Goal: Communication & Community: Answer question/provide support

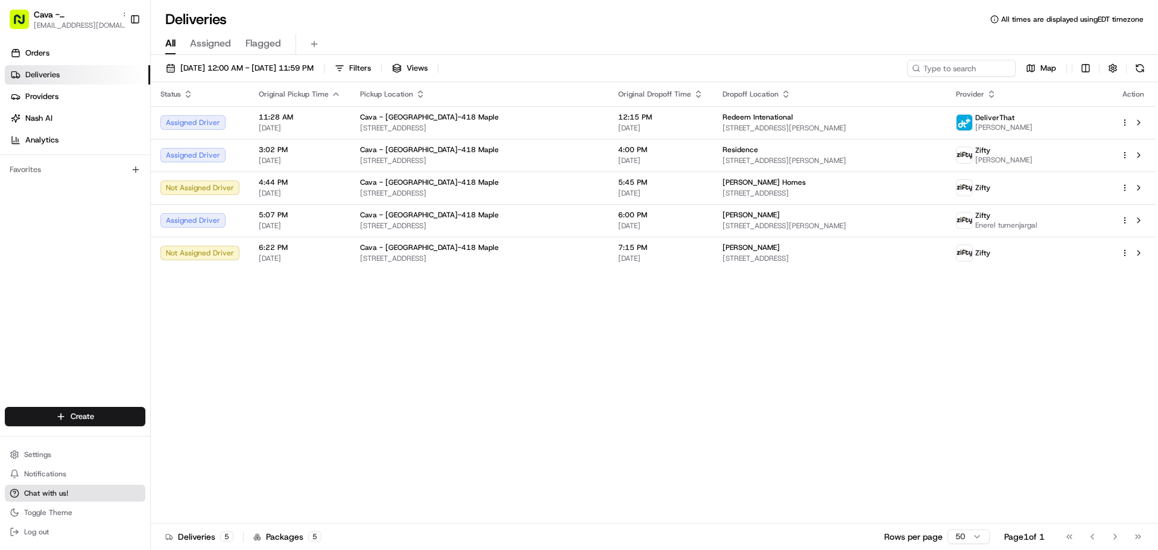
click at [52, 489] on span "Chat with us!" at bounding box center [46, 493] width 44 height 10
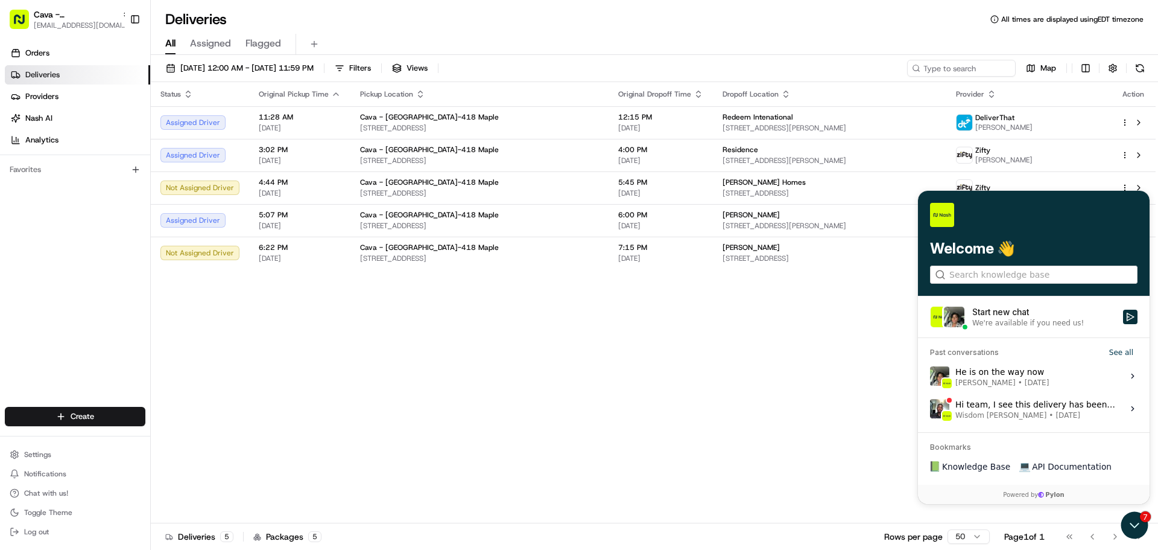
click at [1010, 317] on div "Start new chat" at bounding box center [1044, 312] width 144 height 12
click at [1123, 317] on button "Start new chat We're available if you need us!" at bounding box center [1130, 316] width 14 height 14
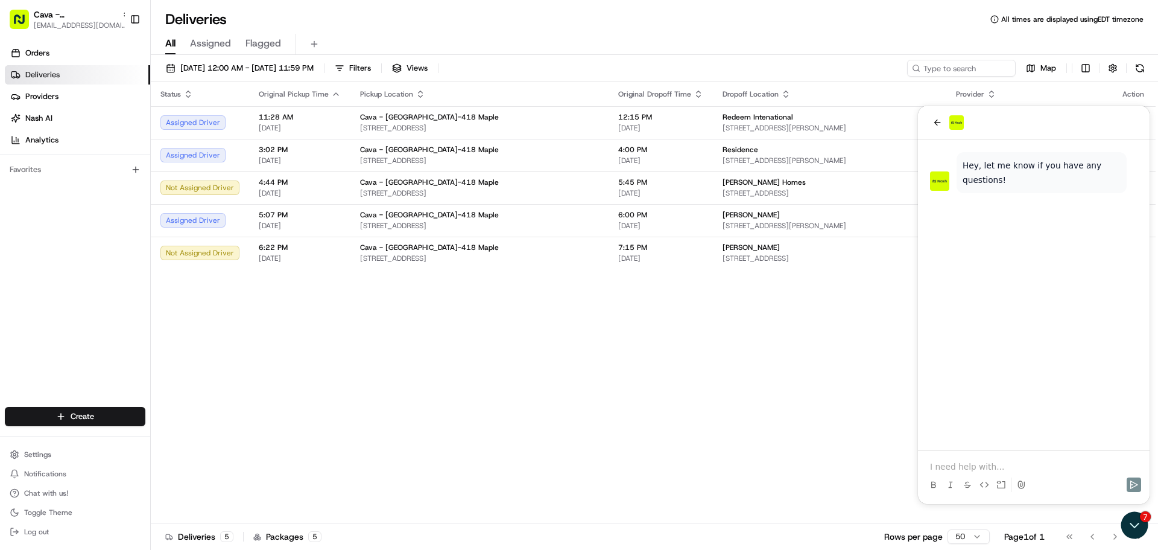
click at [981, 463] on p at bounding box center [1034, 466] width 208 height 12
click at [1135, 487] on icon "Send" at bounding box center [1134, 485] width 10 height 10
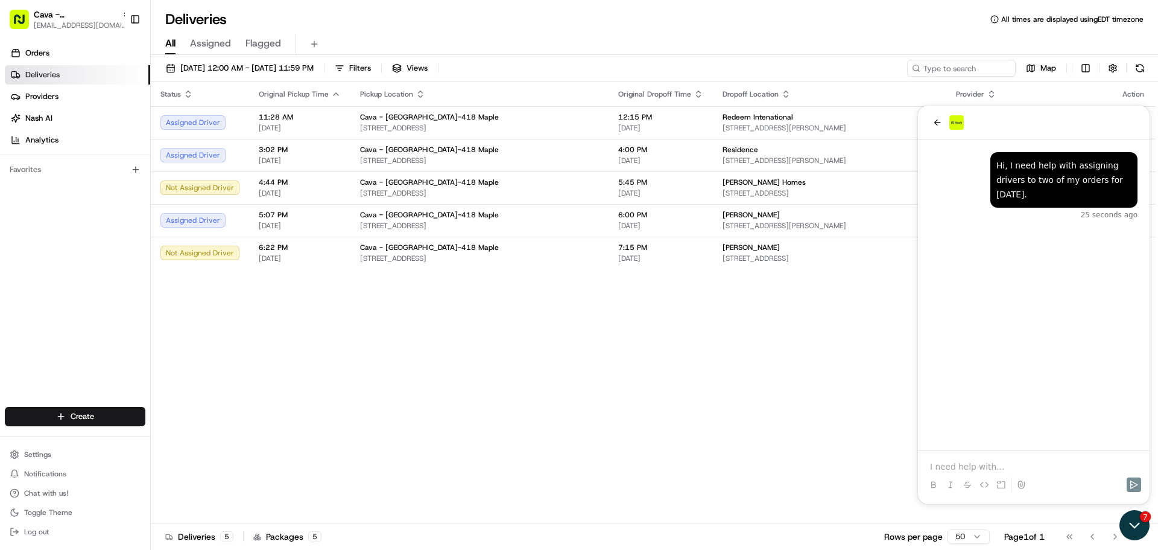
click at [1129, 524] on icon "Open customer support" at bounding box center [1135, 525] width 30 height 30
click at [1129, 524] on div "Deliveries 5 Packages 5 Rows per page 50 Page 1 of 1 Go to first page Go to pre…" at bounding box center [654, 535] width 1007 height 27
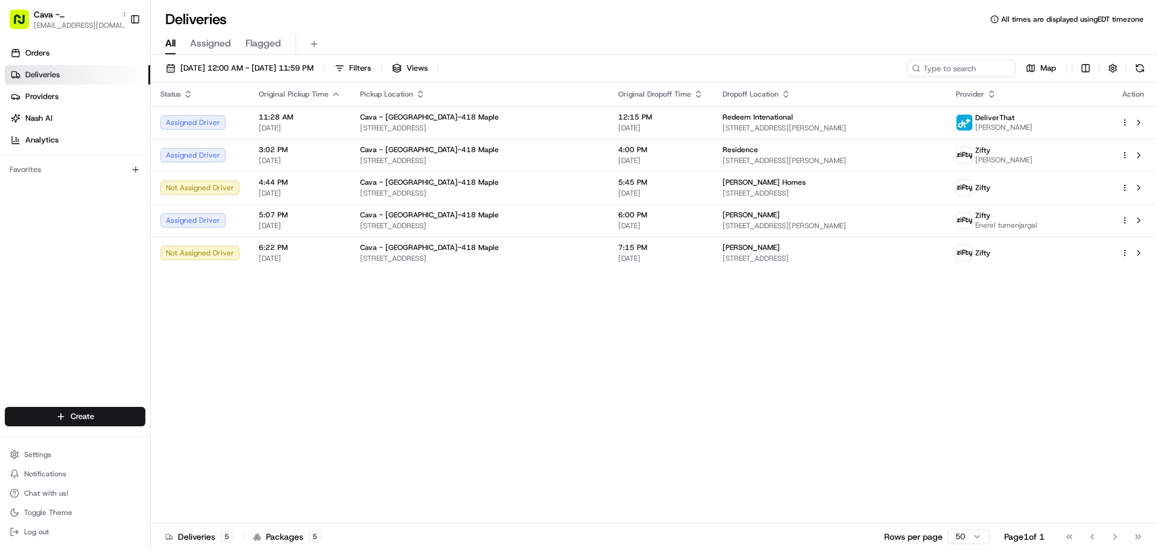
click at [1133, 537] on div "Go to first page Go to previous page Go to next page Go to last page" at bounding box center [1103, 536] width 89 height 17
click at [1141, 534] on div "Go to first page Go to previous page Go to next page Go to last page" at bounding box center [1103, 536] width 89 height 17
click at [54, 498] on button "Chat with us!" at bounding box center [75, 492] width 141 height 17
click at [32, 474] on span "Notifications" at bounding box center [45, 474] width 42 height 10
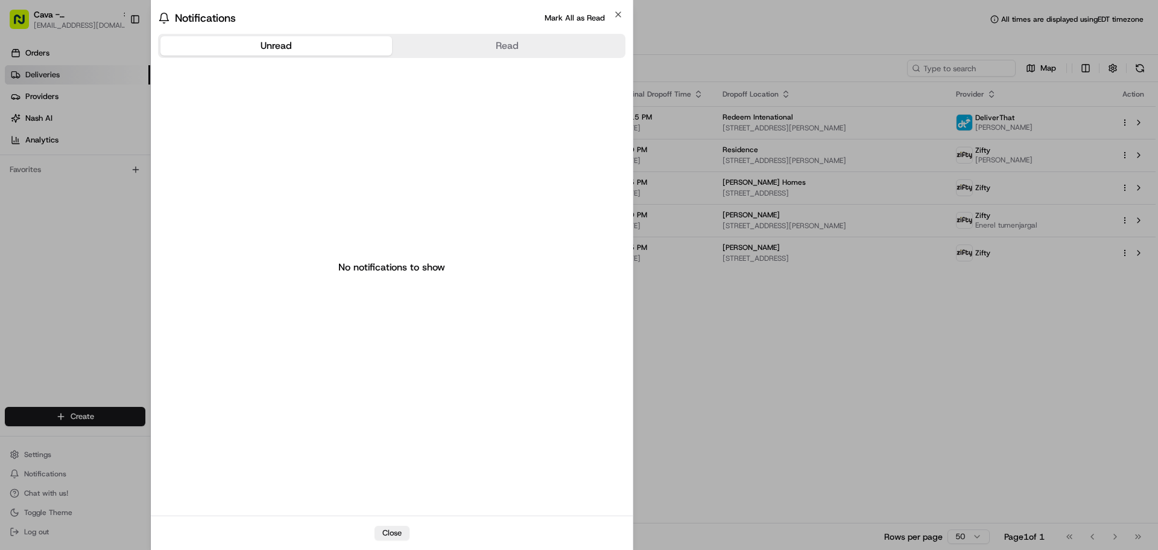
click at [910, 399] on div at bounding box center [579, 275] width 1158 height 550
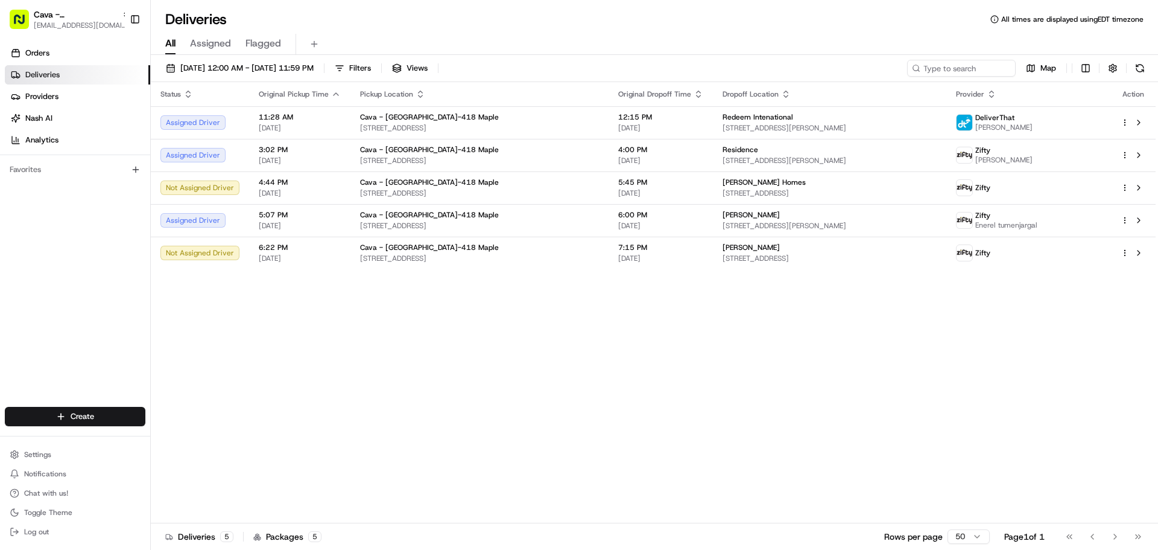
click at [97, 483] on ul "Settings Notifications Chat with us! Toggle Theme Log out" at bounding box center [75, 493] width 141 height 94
click at [59, 492] on span "Chat with us!" at bounding box center [46, 493] width 44 height 10
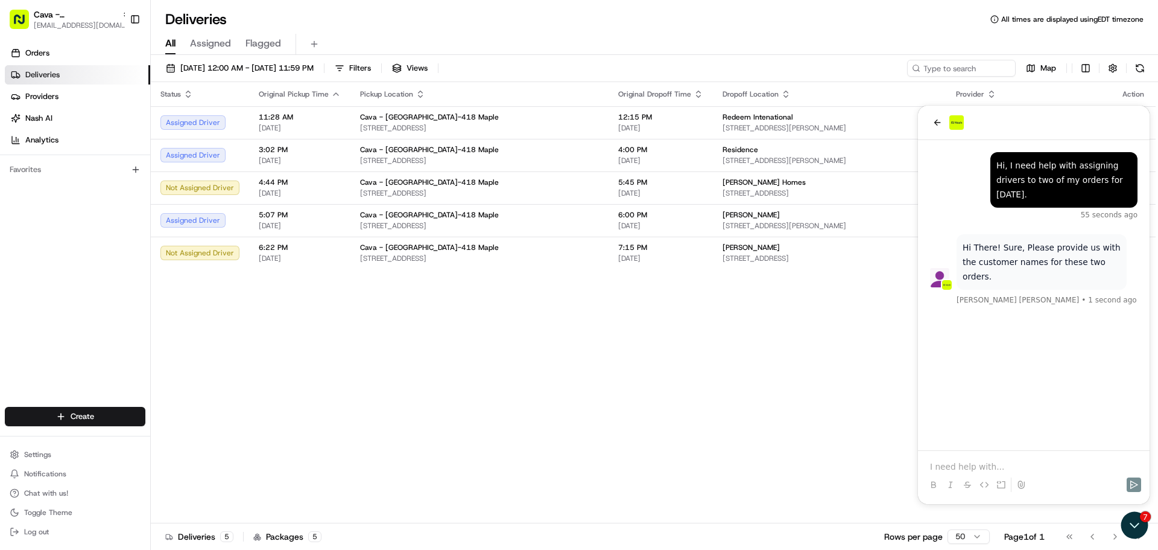
click at [959, 473] on div at bounding box center [1034, 484] width 222 height 24
click at [983, 465] on p "Eva Davis," at bounding box center [1034, 466] width 208 height 12
click at [1039, 467] on p "Eva Davis and Britt Pratt. Plaese, Thank you!" at bounding box center [1034, 460] width 208 height 24
click at [1029, 472] on div at bounding box center [1034, 484] width 222 height 24
click at [1032, 466] on p "Eva Davis and Britt Pratt. Plaese, Thank you!" at bounding box center [1034, 460] width 208 height 24
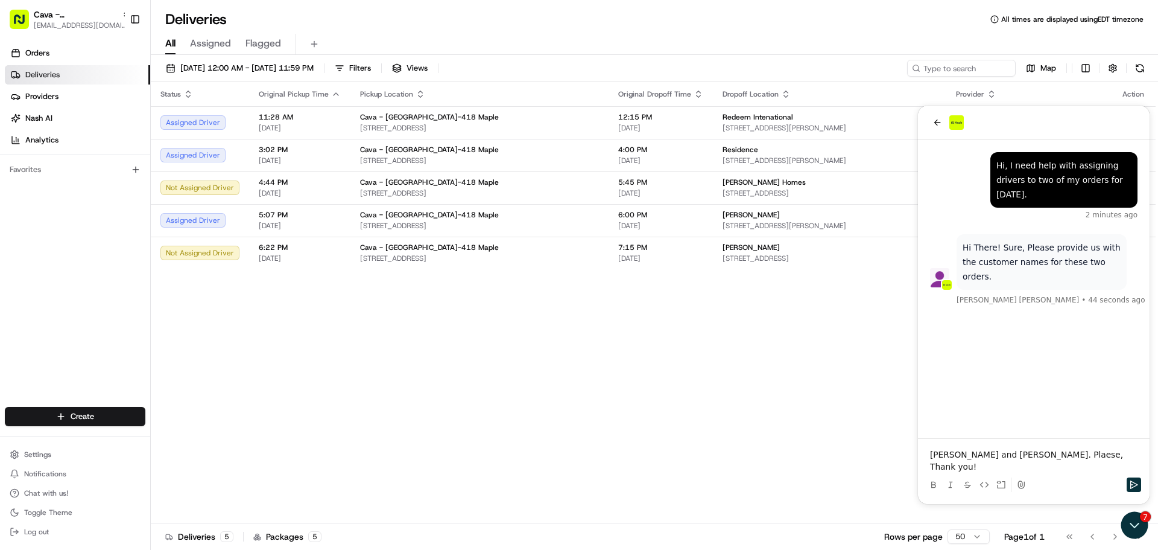
click at [1038, 466] on p "Eva Davis and Britt Pratt. Plaese, Thank you!" at bounding box center [1034, 460] width 208 height 24
click at [1140, 489] on button "Send" at bounding box center [1134, 484] width 14 height 14
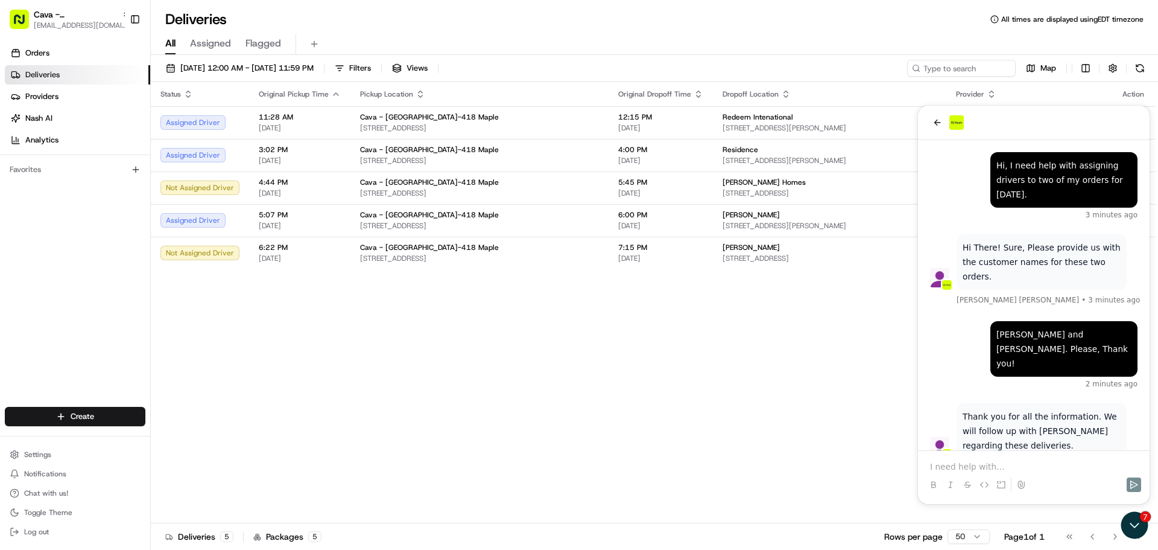
click at [1085, 472] on p at bounding box center [1034, 466] width 208 height 12
click at [1123, 486] on div at bounding box center [1034, 484] width 222 height 24
click at [1132, 485] on icon "Send" at bounding box center [1134, 485] width 10 height 10
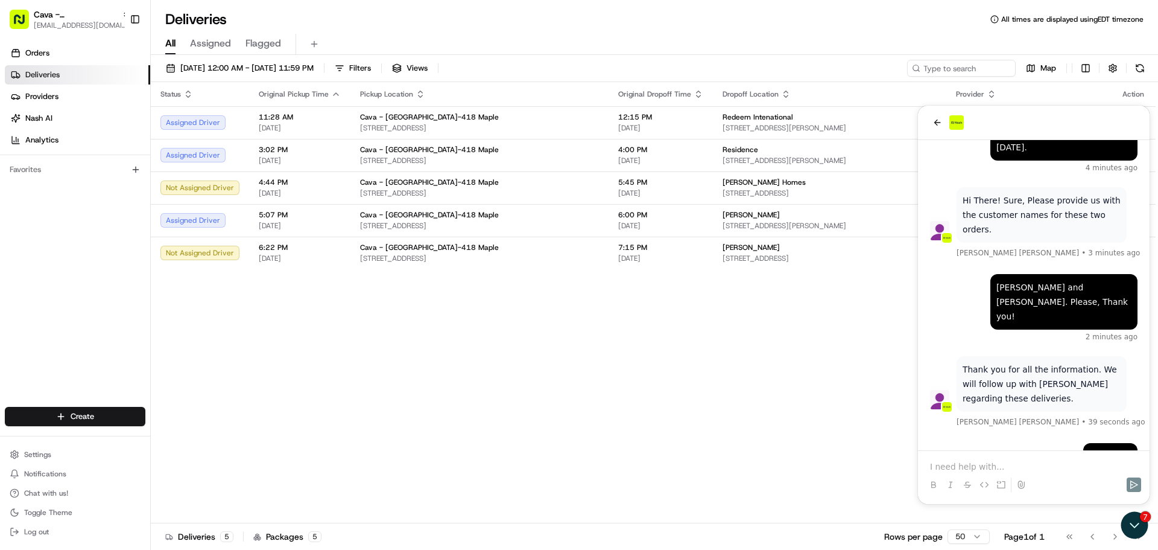
click at [807, 367] on div "Status Original Pickup Time Pickup Location Original Dropoff Time Dropoff Locat…" at bounding box center [653, 302] width 1005 height 441
click at [938, 122] on icon "back" at bounding box center [938, 123] width 10 height 10
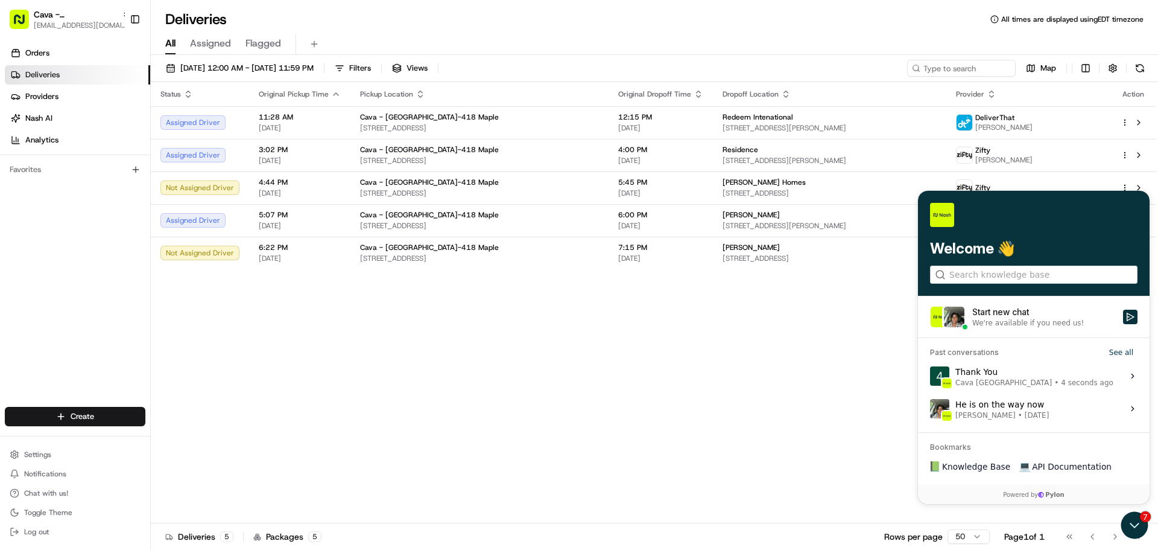
click at [822, 373] on div "Status Original Pickup Time Pickup Location Original Dropoff Time Dropoff Locat…" at bounding box center [653, 302] width 1005 height 441
click at [815, 373] on div "Status Original Pickup Time Pickup Location Original Dropoff Time Dropoff Locat…" at bounding box center [653, 302] width 1005 height 441
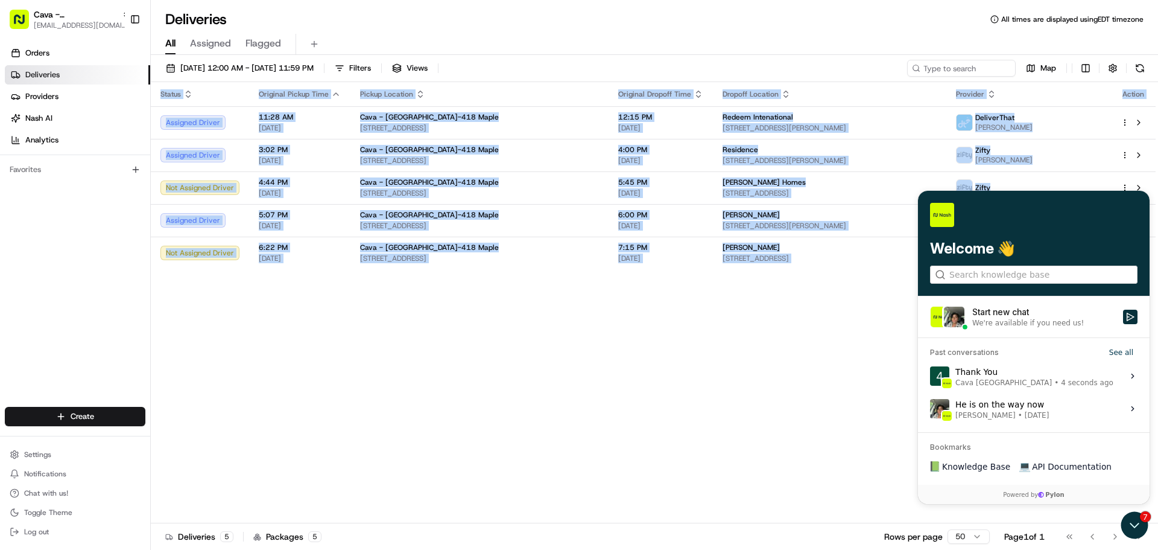
click at [815, 373] on div "Status Original Pickup Time Pickup Location Original Dropoff Time Dropoff Locat…" at bounding box center [653, 302] width 1005 height 441
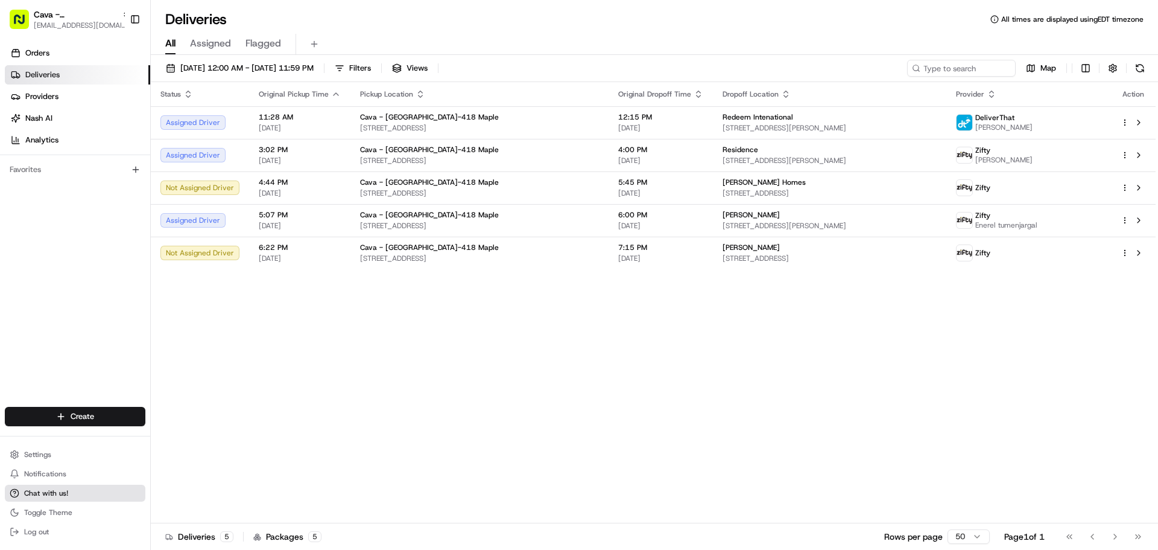
click at [51, 493] on span "Chat with us!" at bounding box center [46, 493] width 44 height 10
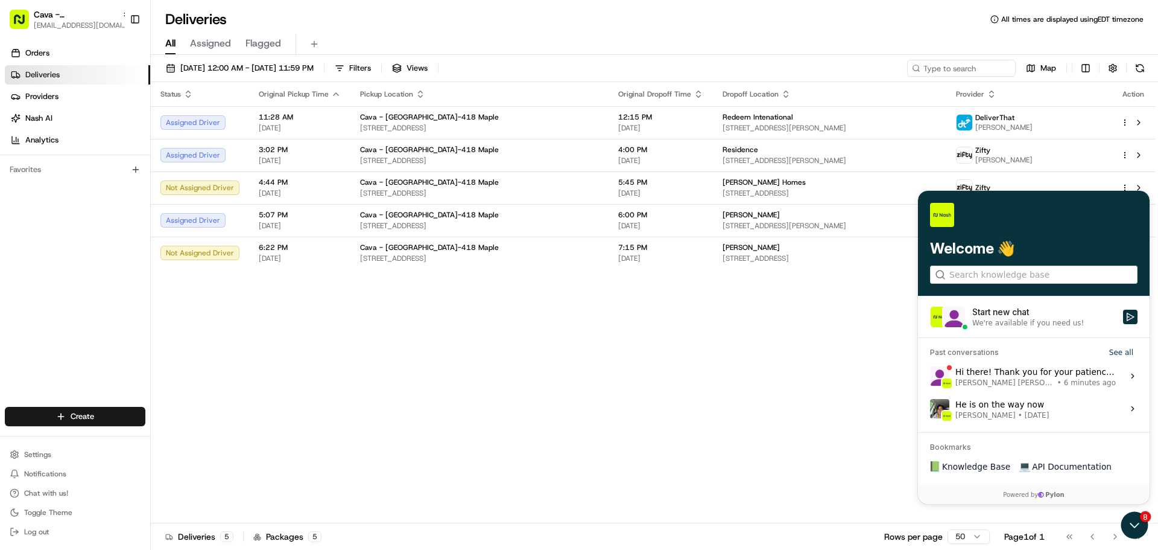
click at [1007, 328] on label "Start new chat We're available if you need us!" at bounding box center [1034, 316] width 232 height 41
click at [1123, 324] on button "Start new chat We're available if you need us!" at bounding box center [1130, 316] width 14 height 14
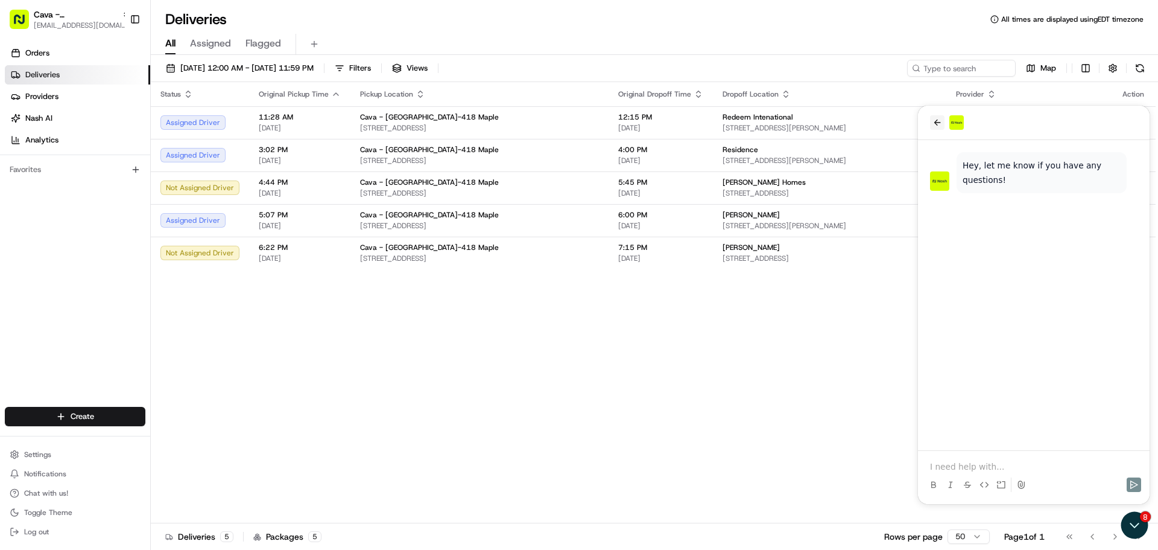
click at [942, 119] on icon "back" at bounding box center [938, 123] width 10 height 10
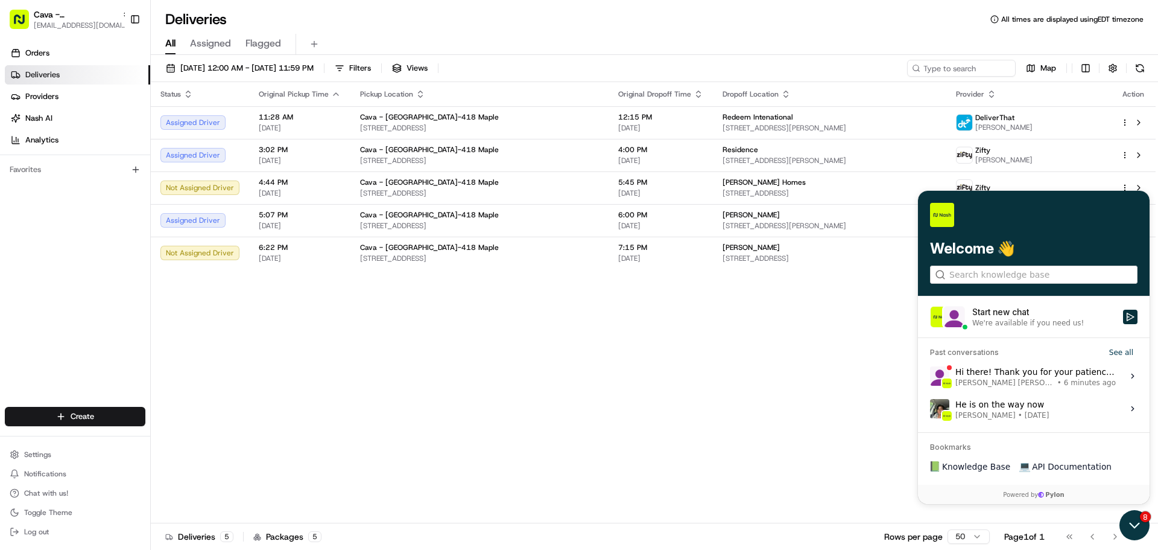
click at [1126, 522] on icon "Open customer support" at bounding box center [1135, 525] width 30 height 30
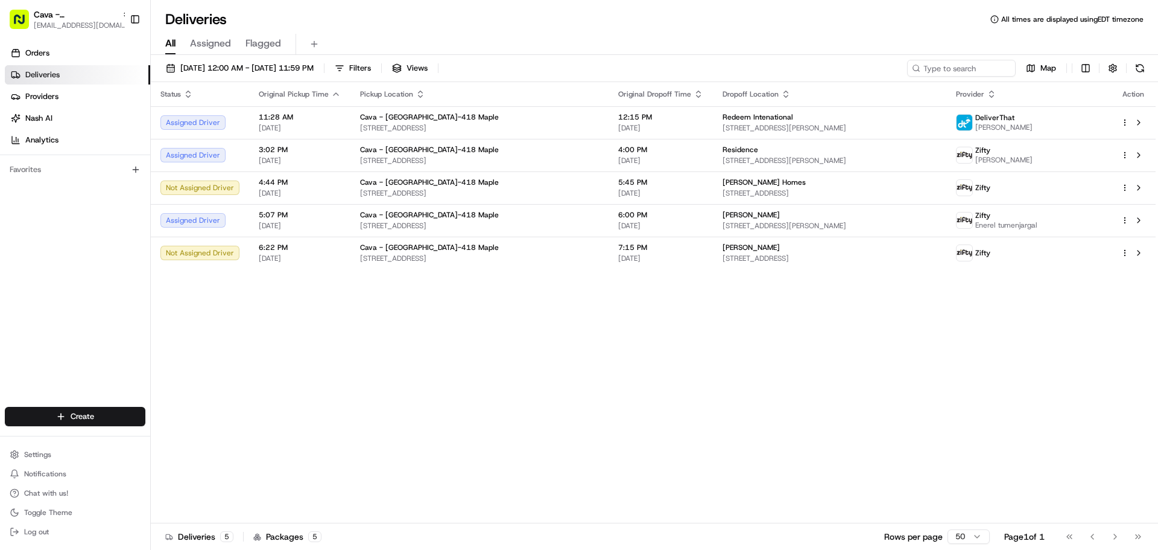
click at [1127, 521] on div "Status Original Pickup Time Pickup Location Original Dropoff Time Dropoff Locat…" at bounding box center [653, 302] width 1005 height 441
click at [1131, 531] on div "Go to first page Go to previous page Go to next page Go to last page" at bounding box center [1103, 536] width 89 height 17
click at [57, 483] on ul "Settings Notifications Chat with us! Toggle Theme Log out" at bounding box center [75, 493] width 141 height 94
click at [55, 486] on button "Chat with us!" at bounding box center [75, 492] width 141 height 17
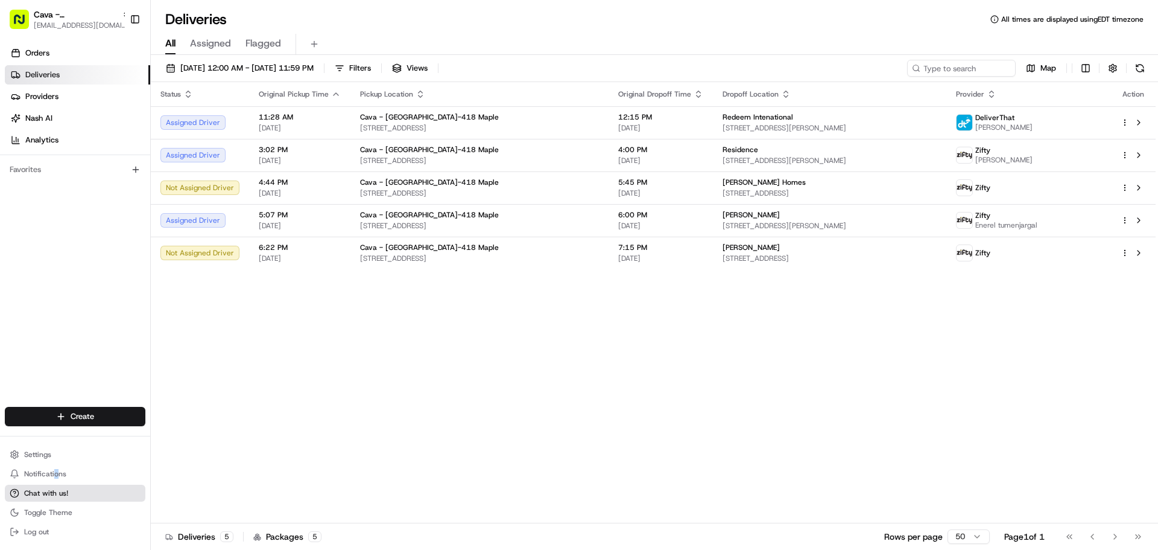
click at [55, 486] on button "Chat with us!" at bounding box center [75, 492] width 141 height 17
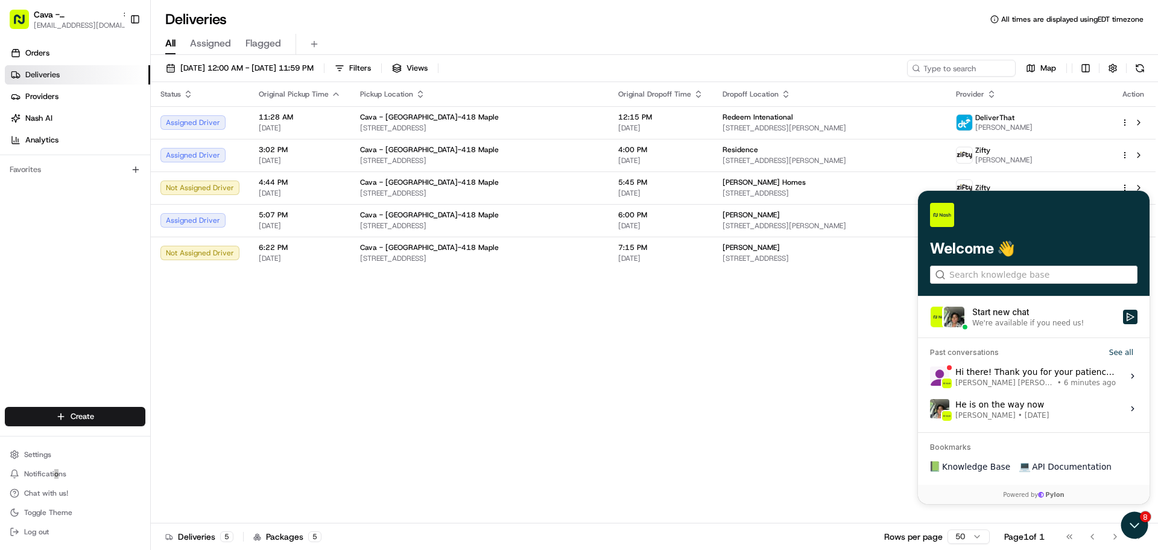
click at [1103, 375] on div "Hi there! Thank you for your patience. We reached out to Zifty to follow up on …" at bounding box center [1036, 375] width 160 height 23
click at [930, 376] on button "View issue" at bounding box center [930, 376] width 1 height 1
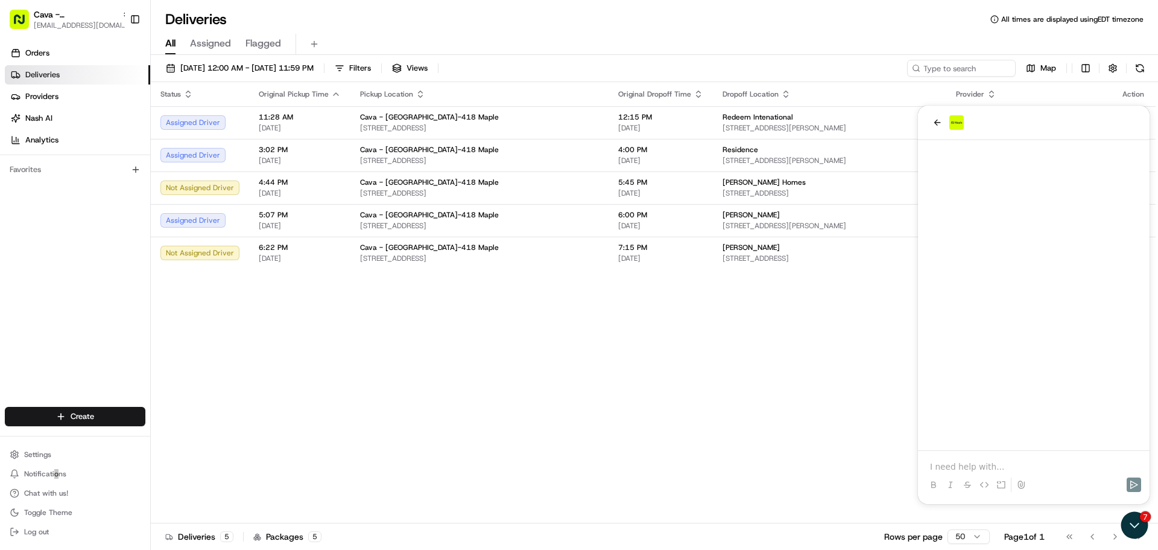
scroll to position [177, 0]
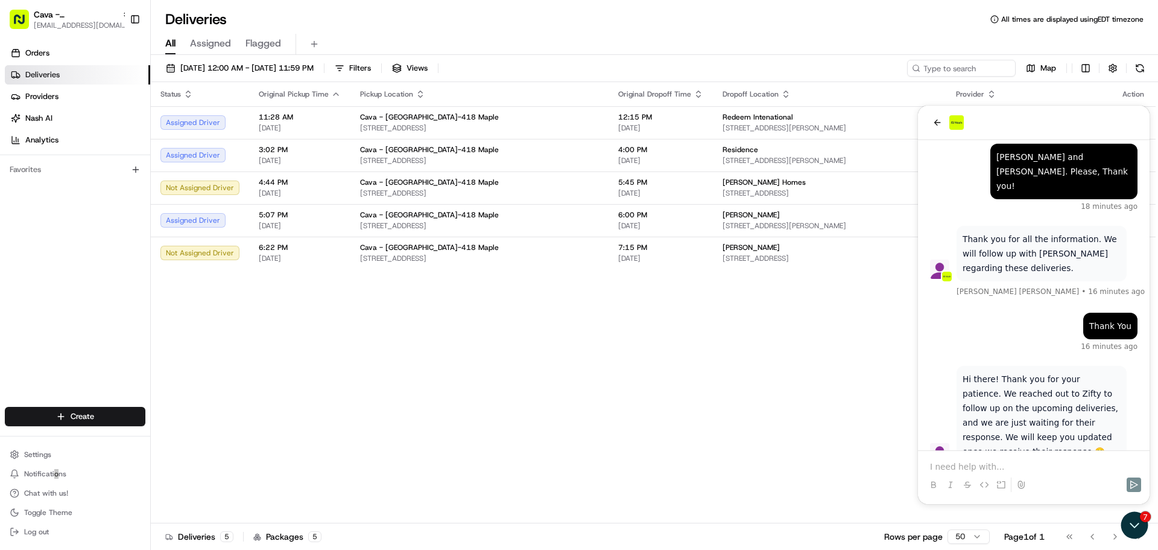
click at [1019, 382] on p "Hi there! Thank you for your patience. We reached out to Zifty to follow up on …" at bounding box center [1042, 415] width 158 height 87
click at [1018, 458] on div at bounding box center [1034, 474] width 222 height 46
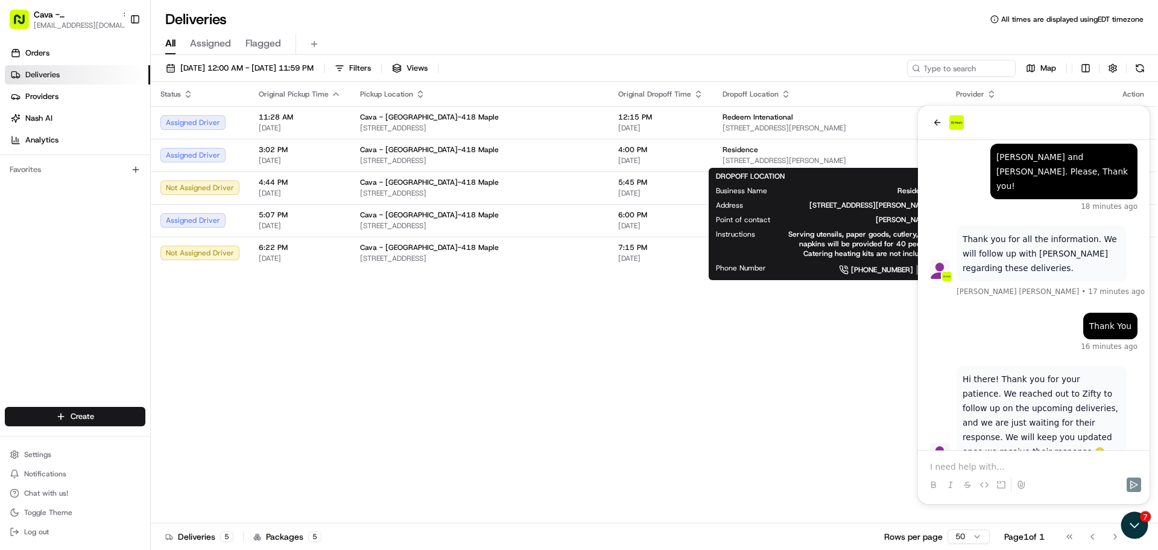
click at [770, 340] on div "Status Original Pickup Time Pickup Location Original Dropoff Time Dropoff Locat…" at bounding box center [653, 302] width 1005 height 441
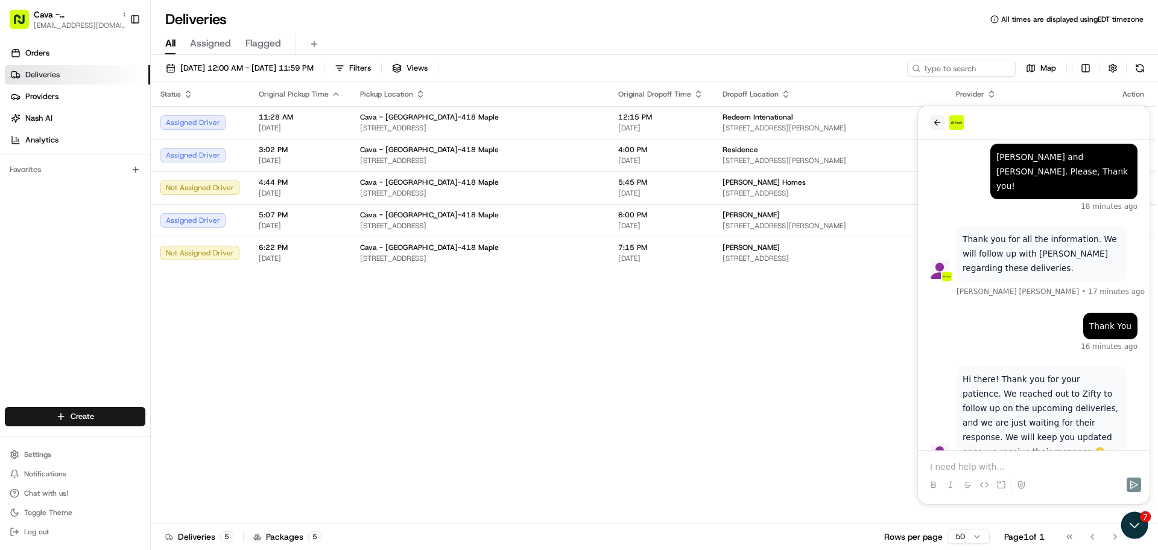
click at [934, 122] on icon "back" at bounding box center [937, 122] width 7 height 6
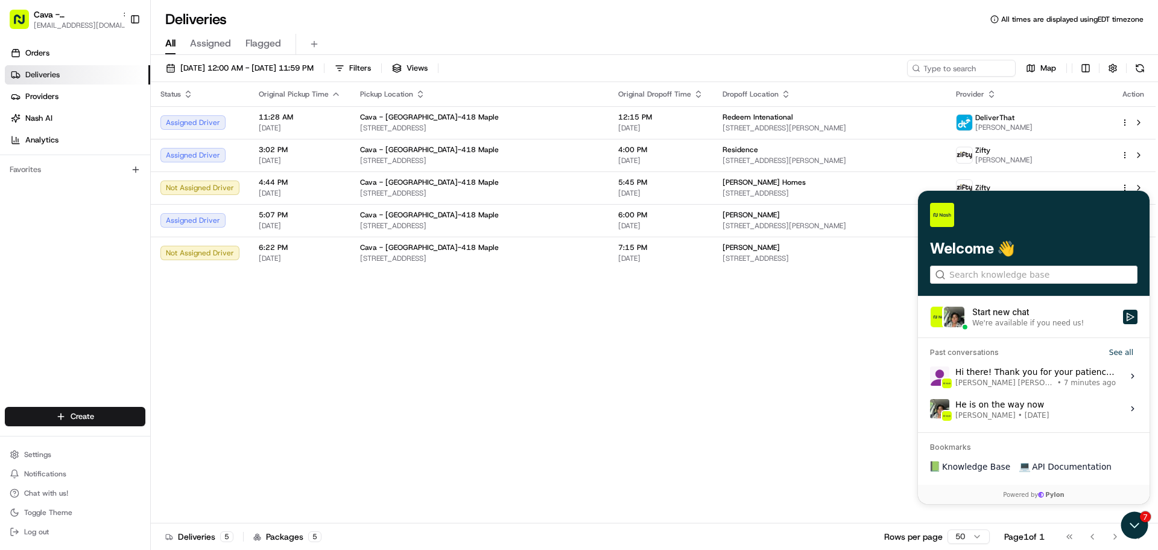
click at [819, 407] on div "Status Original Pickup Time Pickup Location Original Dropoff Time Dropoff Locat…" at bounding box center [653, 302] width 1005 height 441
click at [885, 397] on div "Status Original Pickup Time Pickup Location Original Dropoff Time Dropoff Locat…" at bounding box center [653, 302] width 1005 height 441
click at [1137, 517] on icon "Open customer support" at bounding box center [1135, 525] width 30 height 30
